Goal: Subscribe to service/newsletter

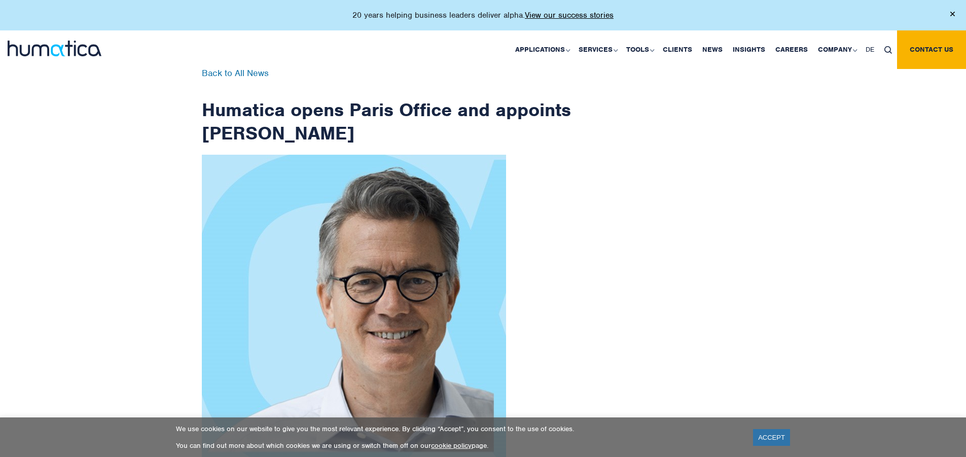
scroll to position [1617, 0]
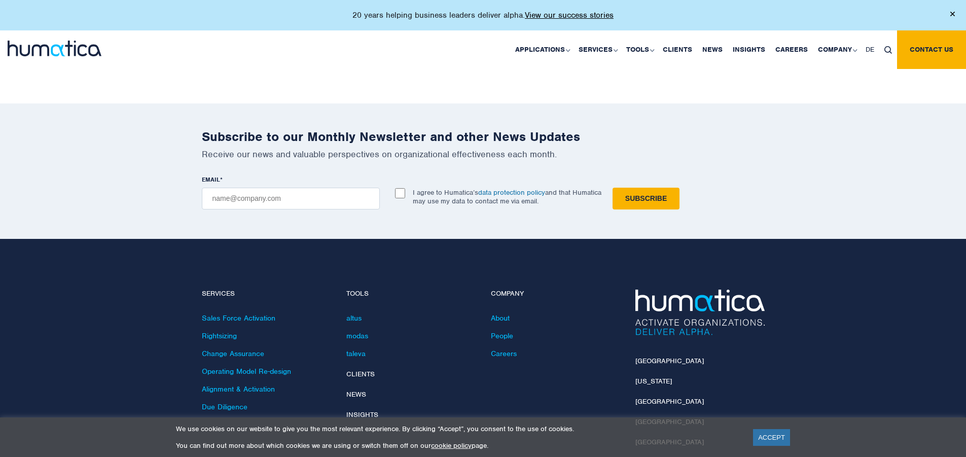
checkbox input "true"
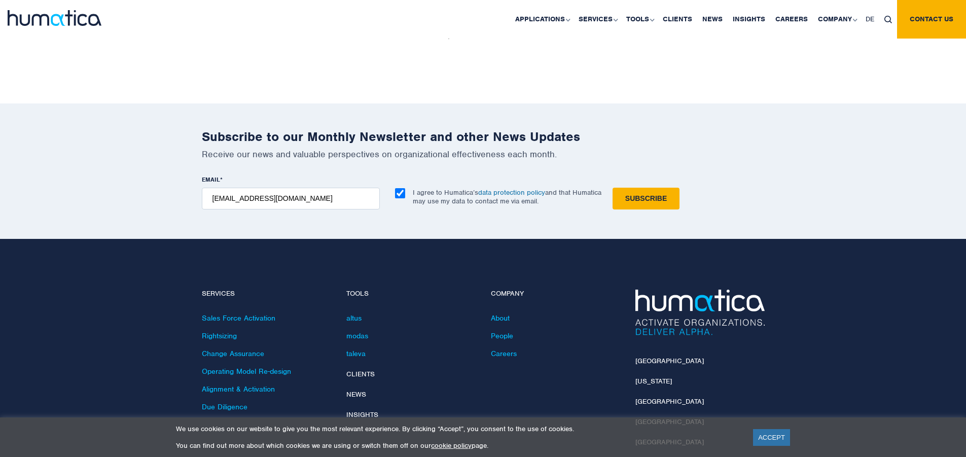
type input "[EMAIL_ADDRESS][DOMAIN_NAME]"
click at [612, 188] on input "Subscribe" at bounding box center [645, 199] width 67 height 22
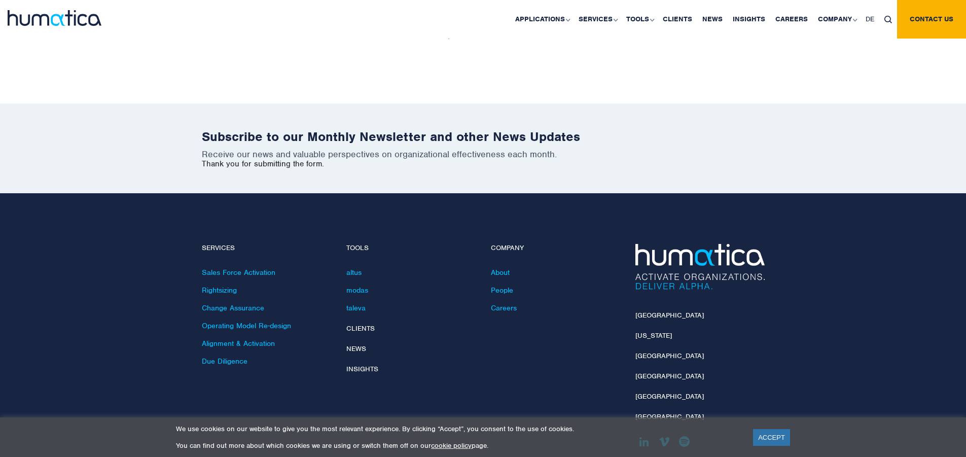
scroll to position [1572, 0]
